Goal: Task Accomplishment & Management: Manage account settings

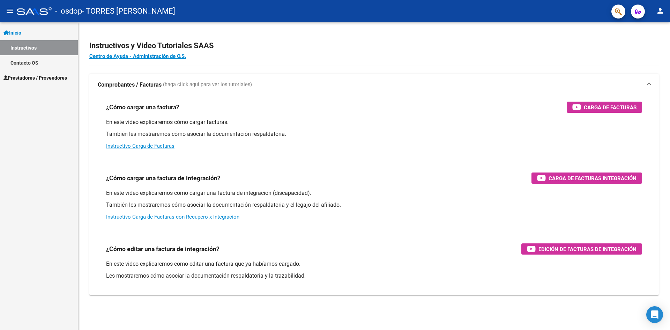
click at [35, 78] on span "Prestadores / Proveedores" at bounding box center [35, 78] width 64 height 8
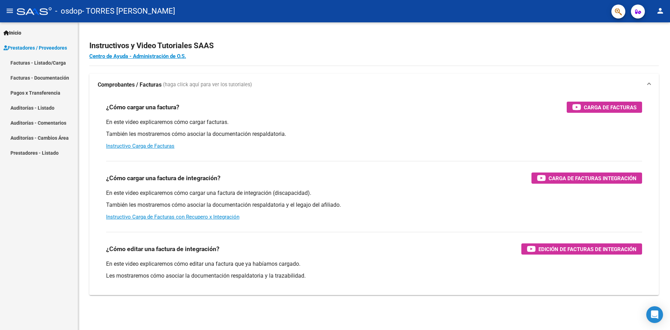
click at [39, 61] on link "Facturas - Listado/Carga" at bounding box center [39, 62] width 78 height 15
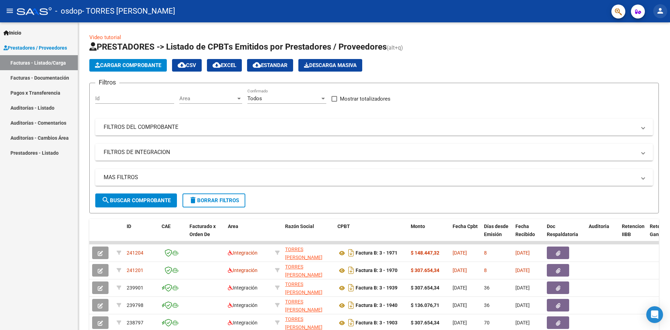
click at [667, 9] on button "person" at bounding box center [660, 11] width 14 height 14
click at [648, 46] on button "exit_to_app Salir" at bounding box center [646, 46] width 43 height 17
